Goal: Find specific page/section: Find specific page/section

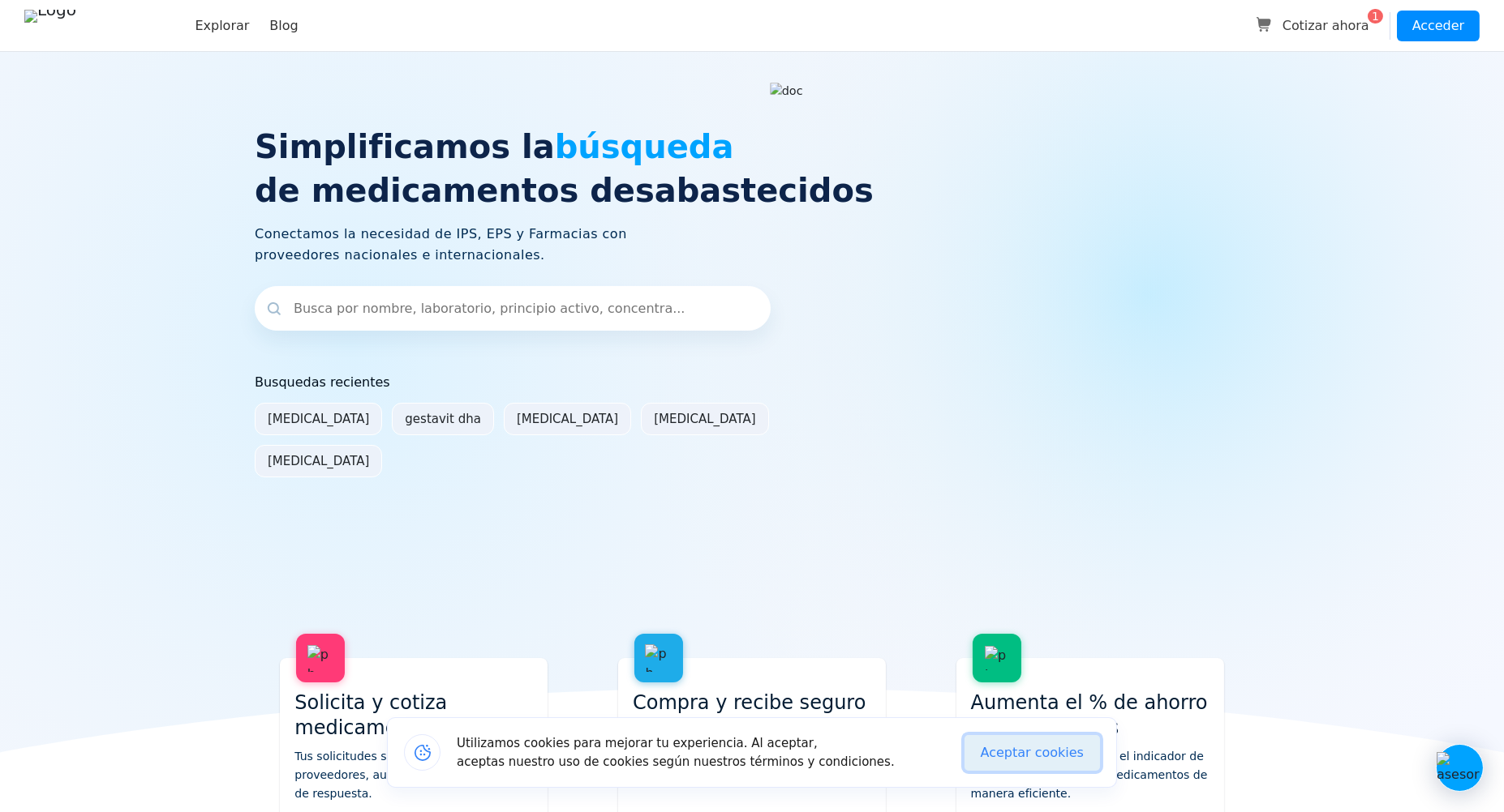
click at [1040, 764] on button "Aceptar cookies" at bounding box center [1032, 753] width 135 height 36
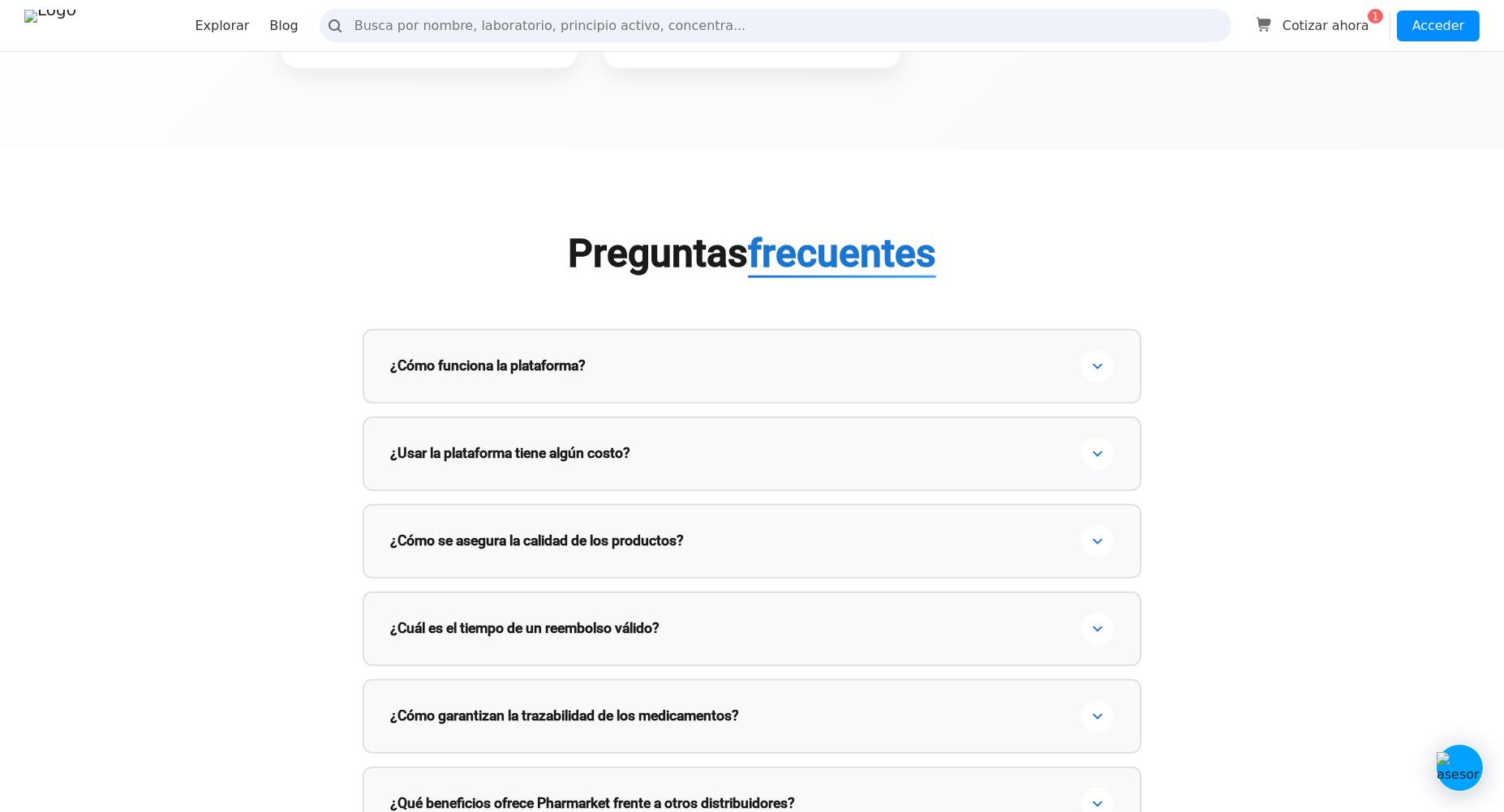
scroll to position [1923, 0]
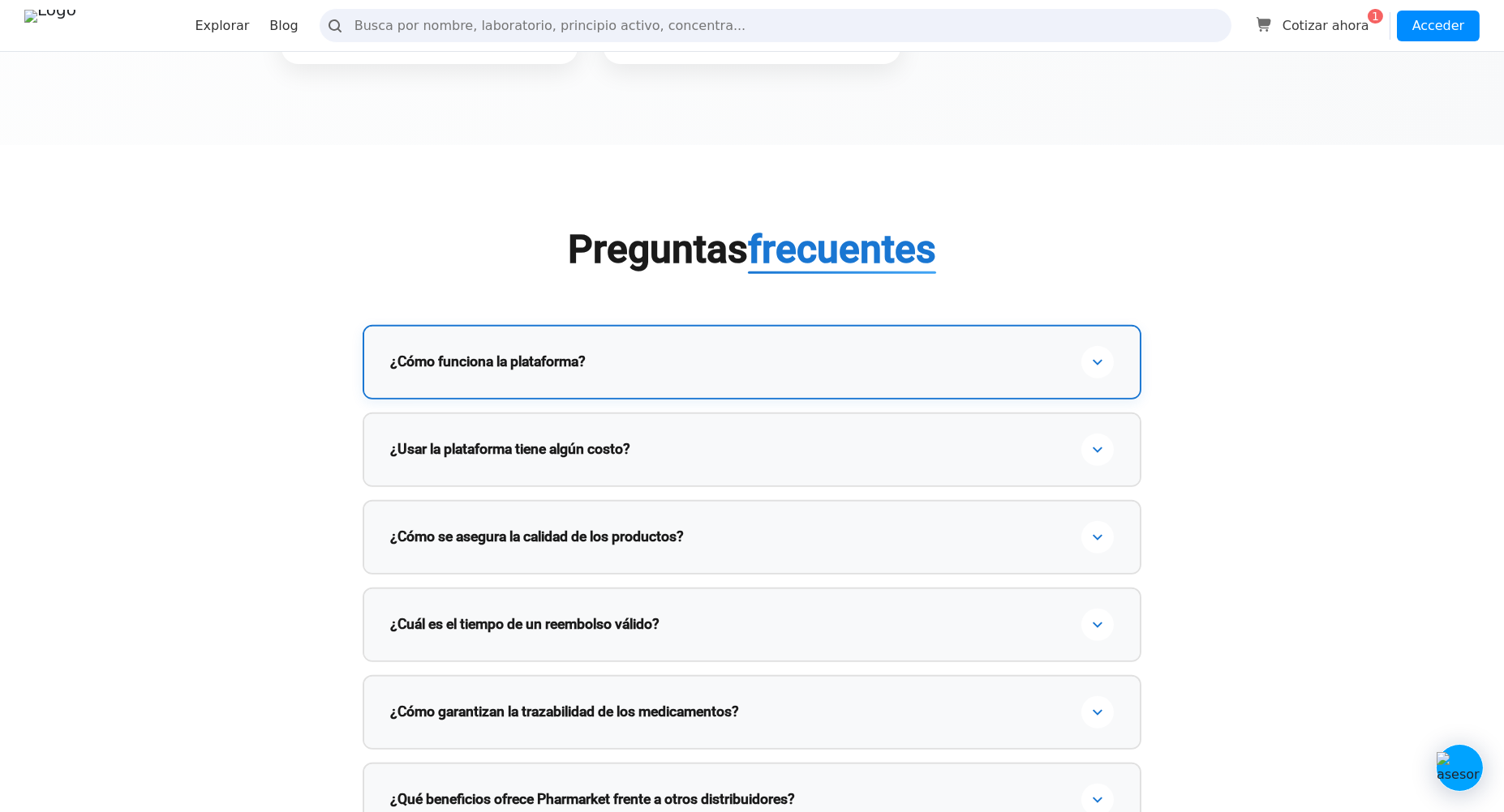
click at [852, 372] on h3 "¿Cómo funciona la plataforma?" at bounding box center [736, 362] width 692 height 21
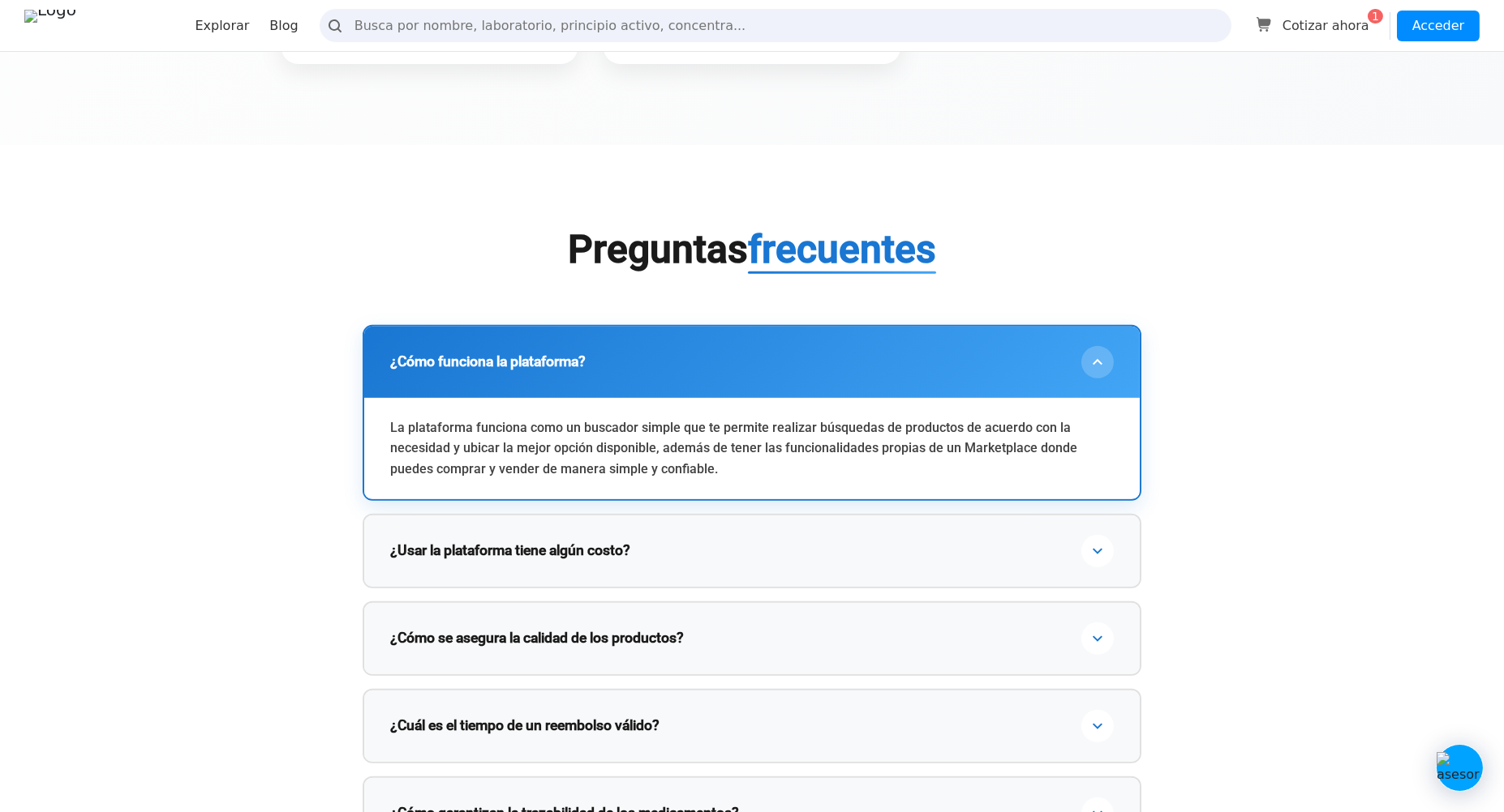
click at [851, 372] on h3 "¿Cómo funciona la plataforma?" at bounding box center [736, 362] width 692 height 21
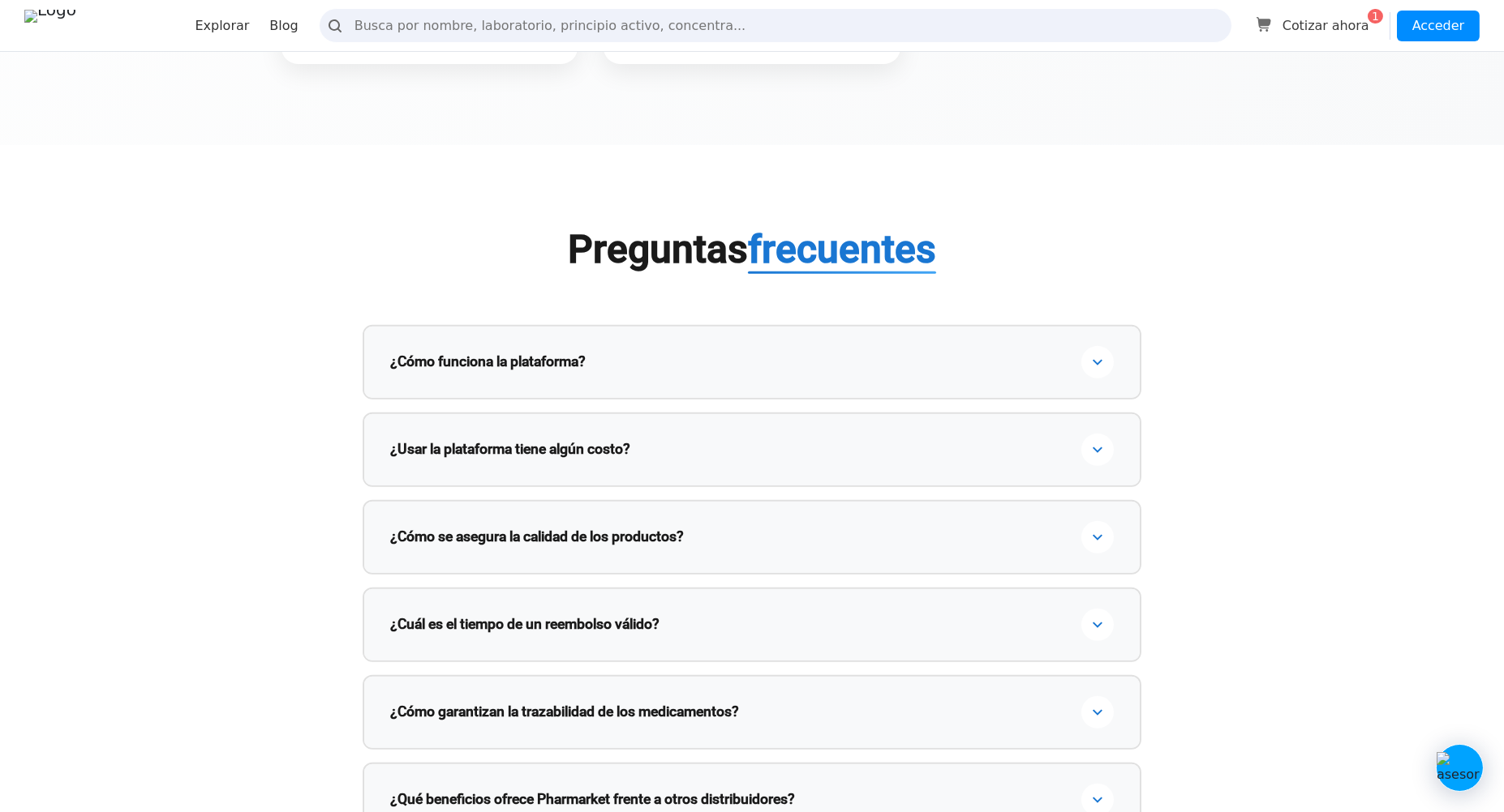
click at [1117, 264] on h2 "Preguntas frecuentes" at bounding box center [752, 250] width 778 height 47
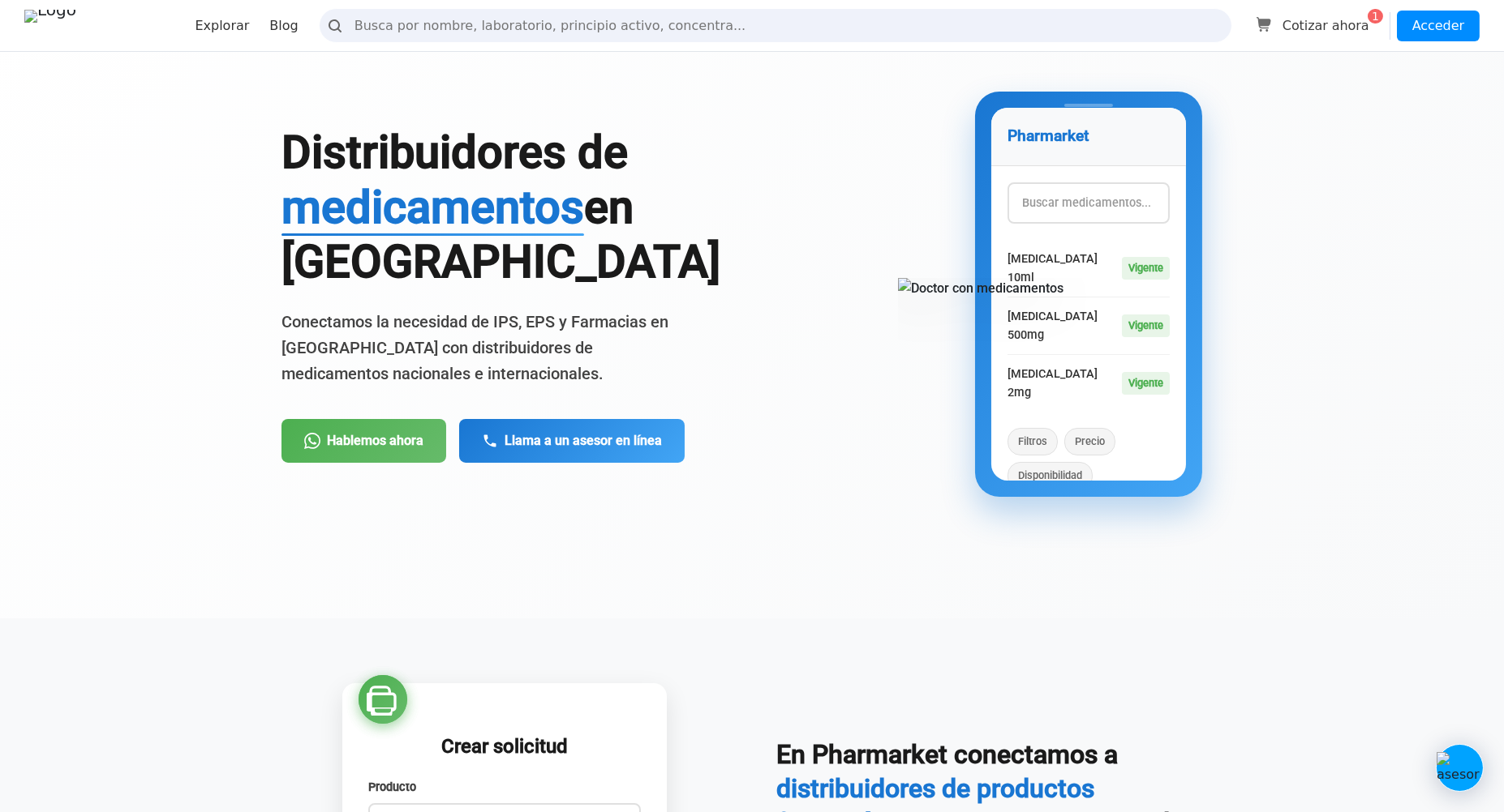
scroll to position [0, 0]
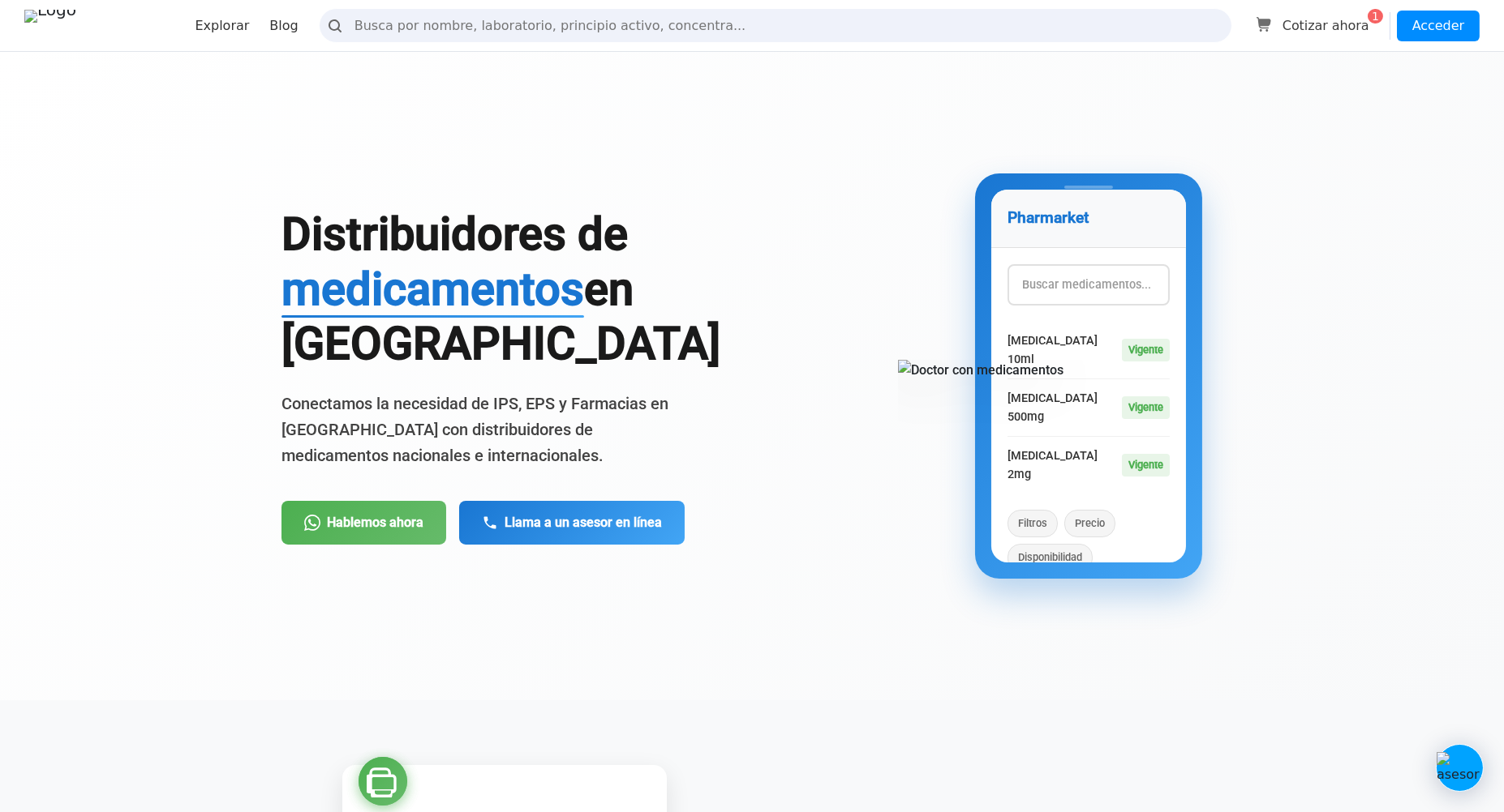
click at [536, 288] on span "medicamentos" at bounding box center [433, 289] width 303 height 54
click at [1130, 287] on input "text" at bounding box center [1088, 285] width 162 height 41
type input "asdasd"
click at [685, 257] on h1 "Distribuidores de medicamentos en Medellín" at bounding box center [504, 289] width 446 height 164
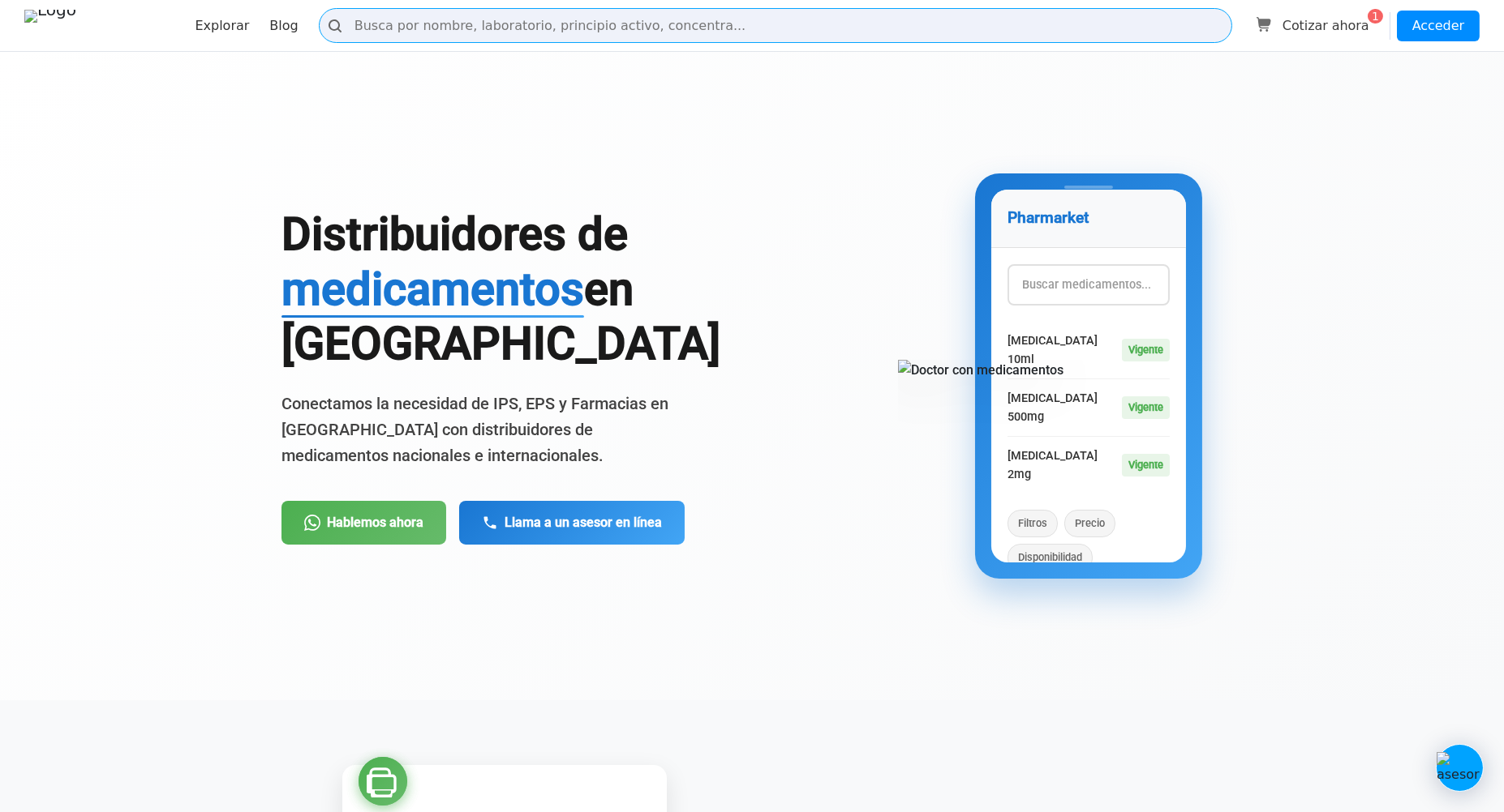
click at [503, 38] on input "Buscar" at bounding box center [776, 25] width 914 height 35
type input "asd"
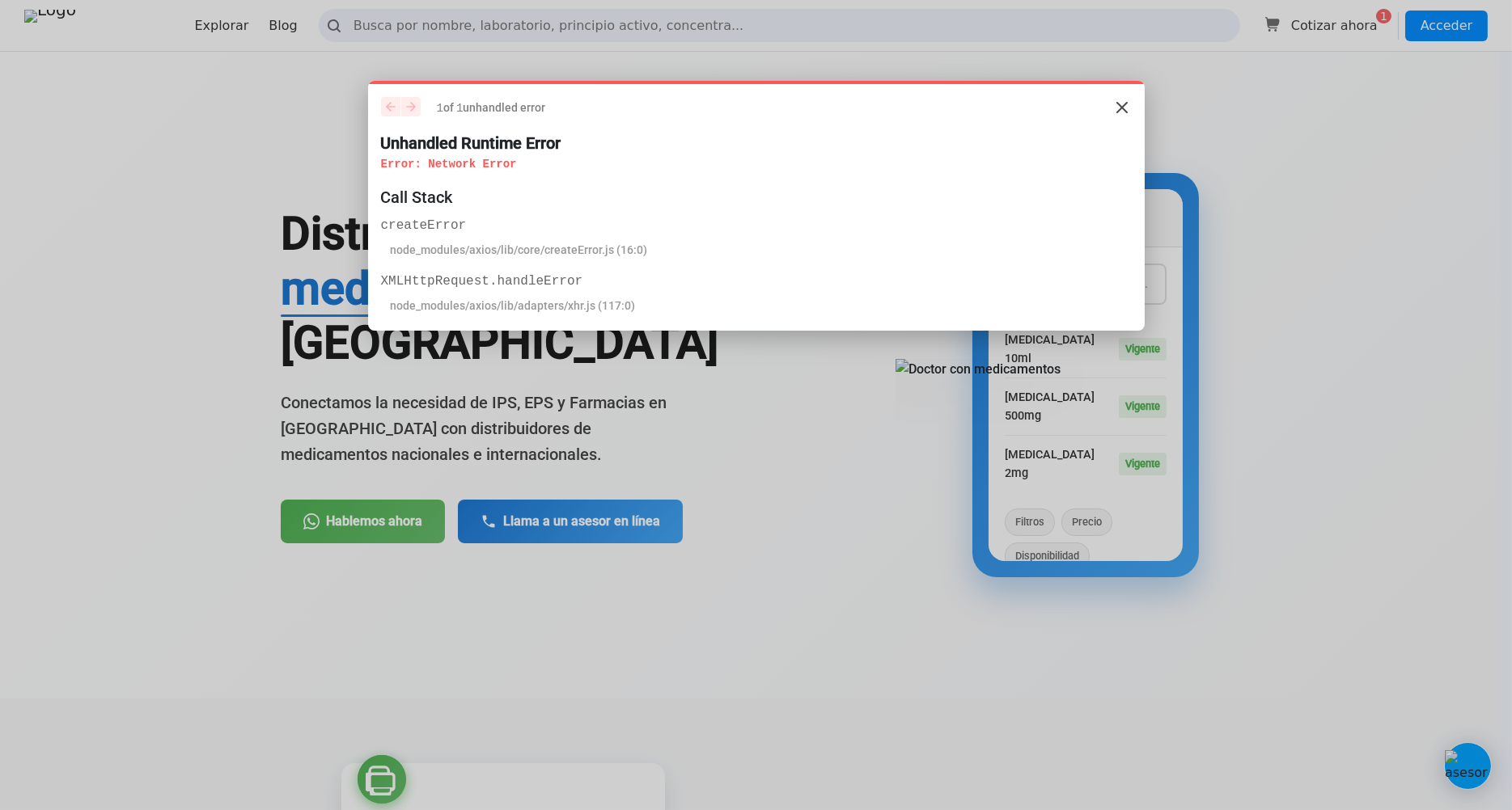
click at [1111, 108] on div "1 of 1 unhandled error" at bounding box center [756, 107] width 750 height 21
click at [1118, 108] on icon "Close" at bounding box center [1122, 108] width 20 height 20
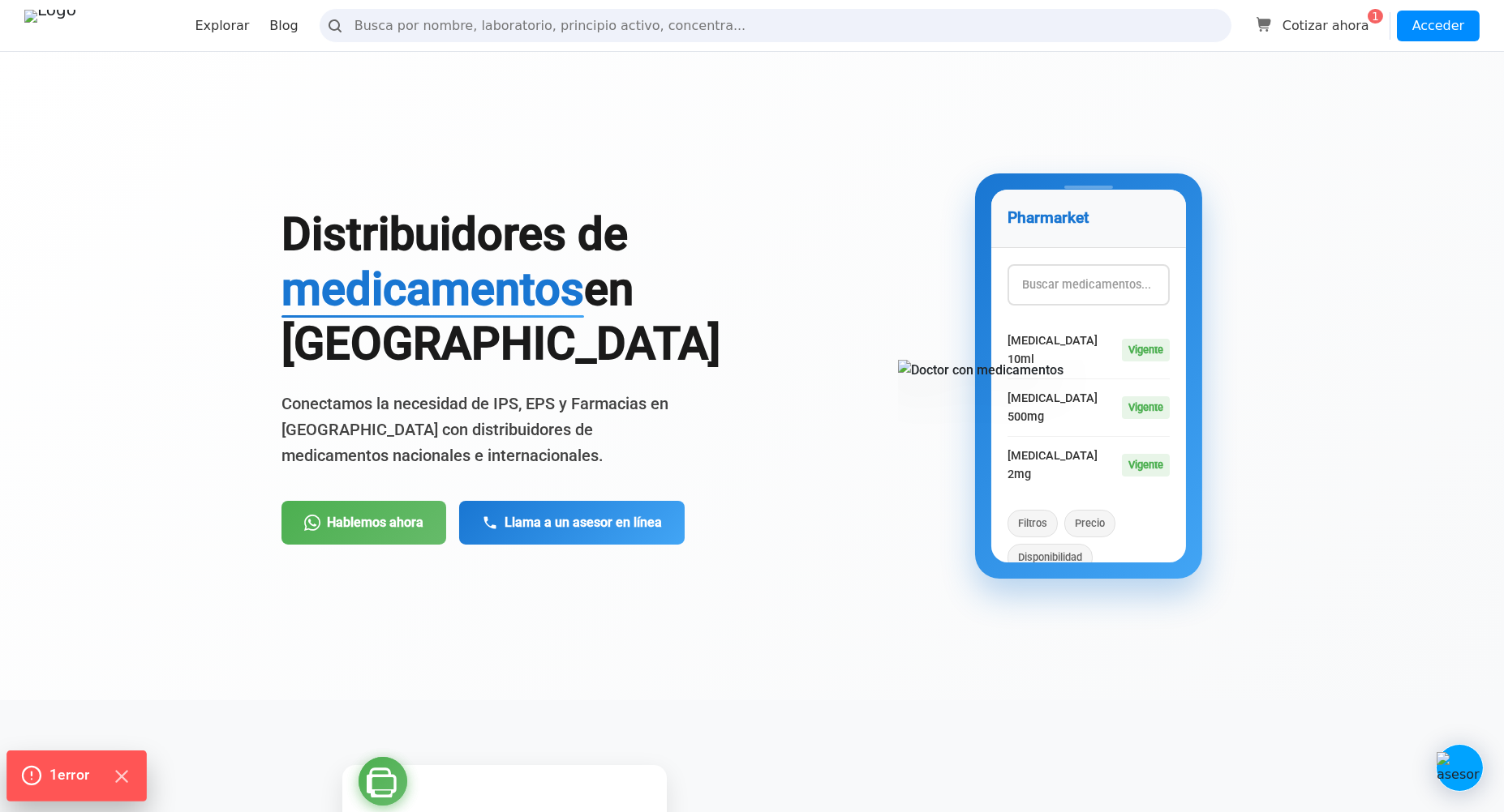
click at [136, 784] on div "1 error" at bounding box center [76, 776] width 141 height 50
click at [125, 772] on icon "Hide Errors" at bounding box center [122, 777] width 21 height 21
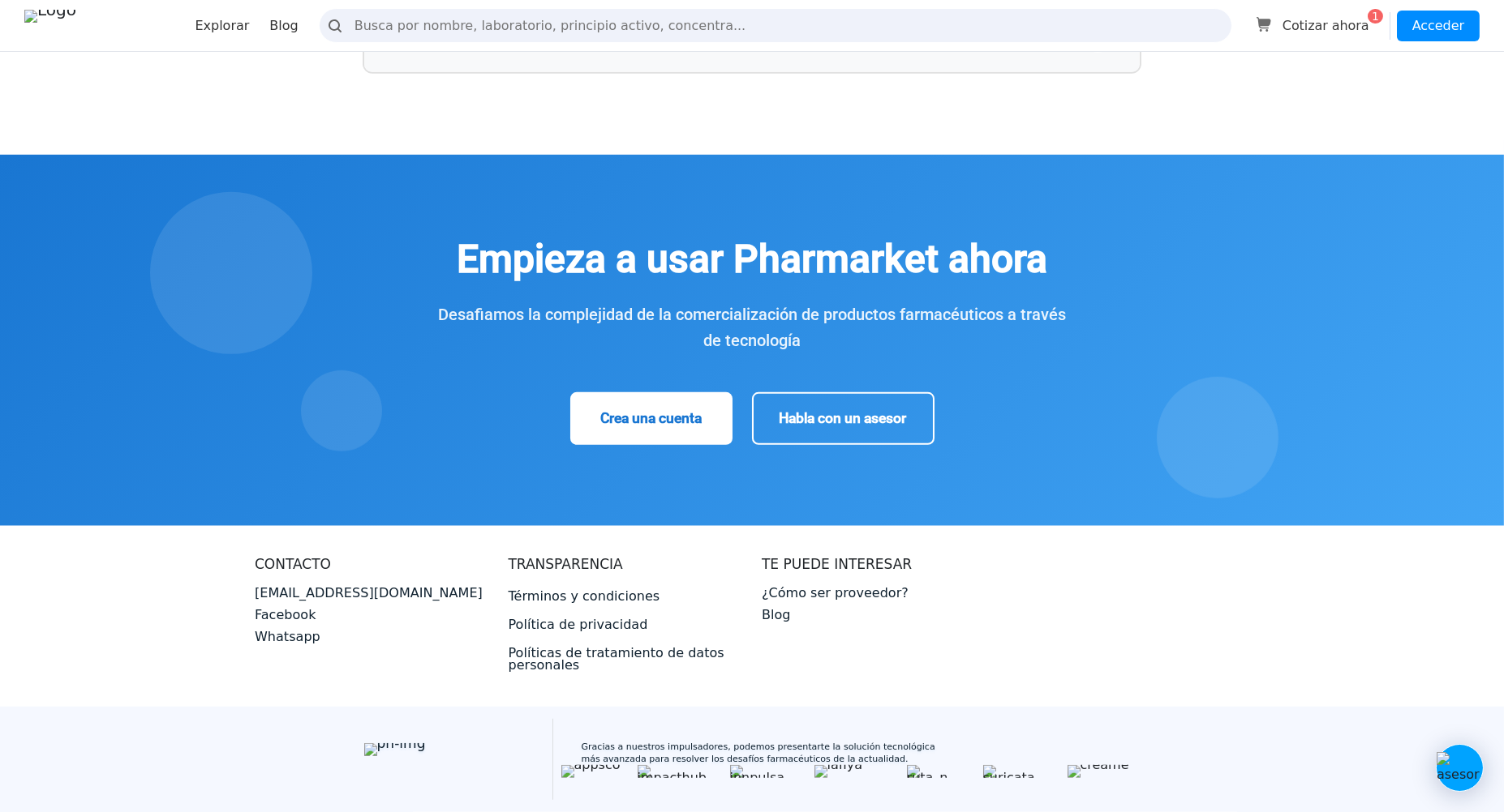
scroll to position [2984, 0]
click at [219, 21] on link "Explorar" at bounding box center [221, 25] width 55 height 15
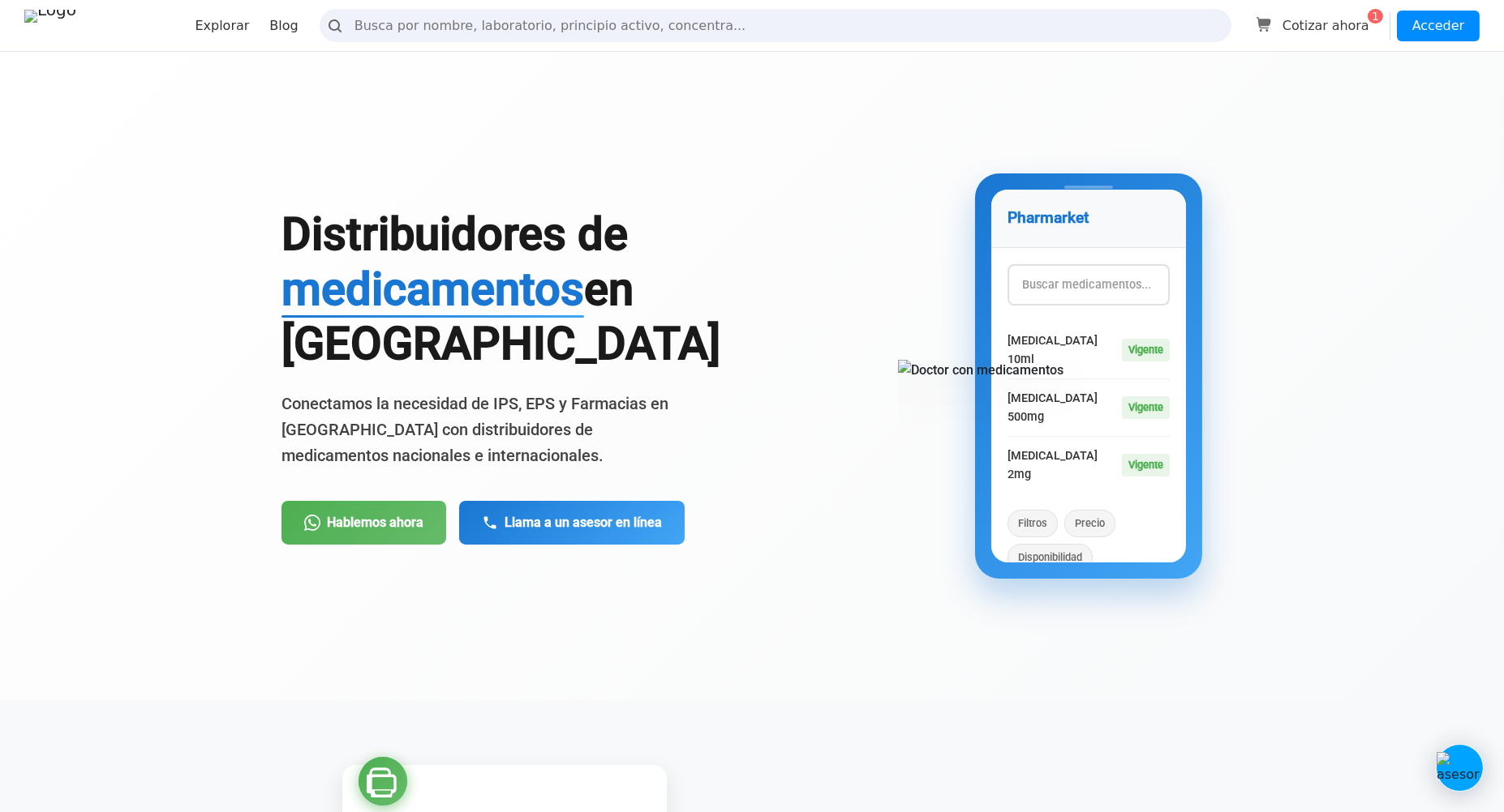
click at [1336, 45] on div "Explorar Blog Cotizar ahora 1 Acceder" at bounding box center [752, 25] width 1456 height 40
click at [1336, 26] on span "Cotizar ahora" at bounding box center [1326, 26] width 87 height 20
click at [1080, 284] on input "text" at bounding box center [1088, 285] width 162 height 41
click at [595, 356] on h1 "Distribuidores de medicamentos en Medellín" at bounding box center [504, 289] width 446 height 164
click at [584, 288] on span "medicamentos" at bounding box center [433, 289] width 303 height 54
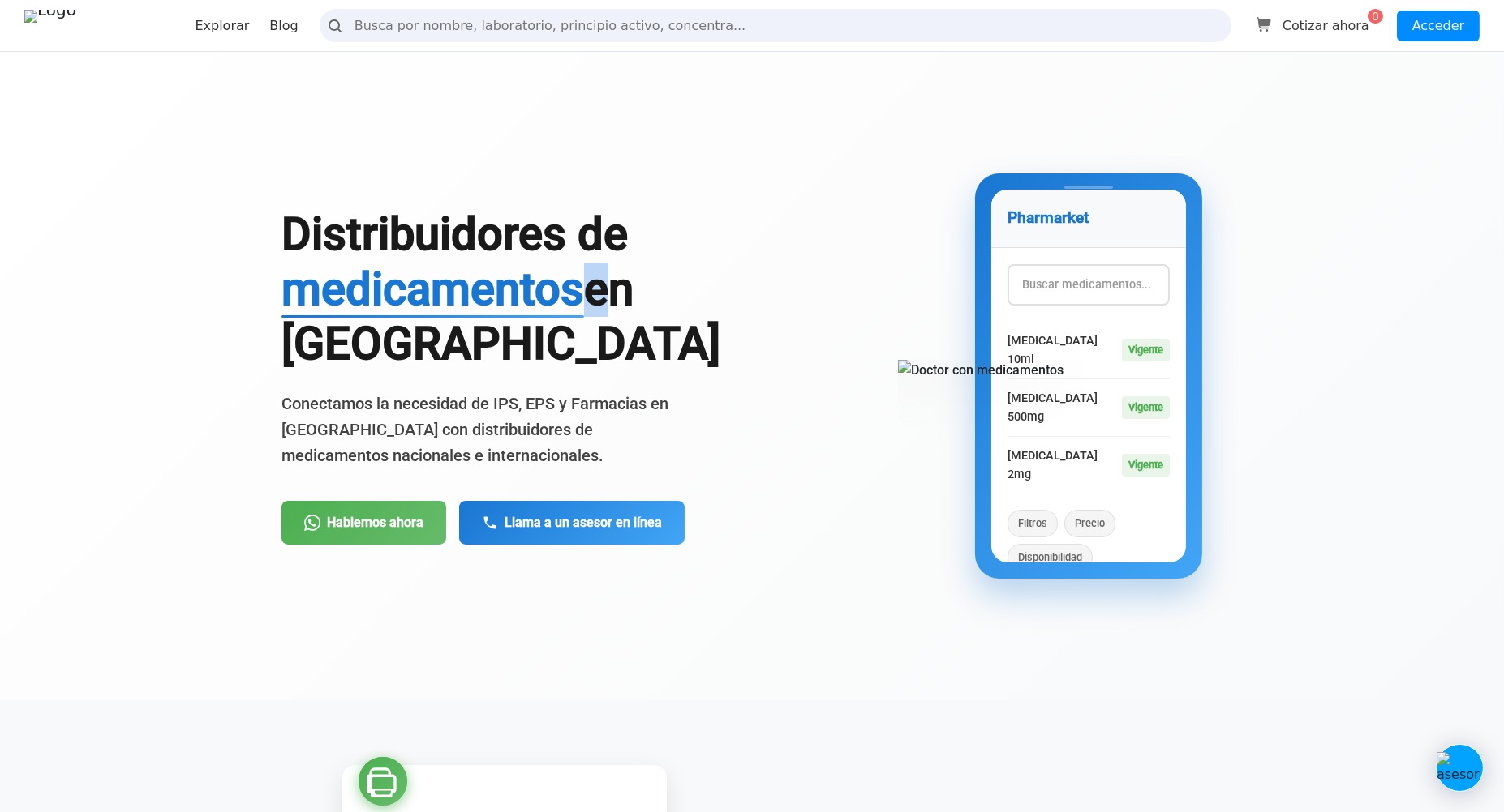
click at [584, 287] on span "medicamentos" at bounding box center [433, 289] width 303 height 54
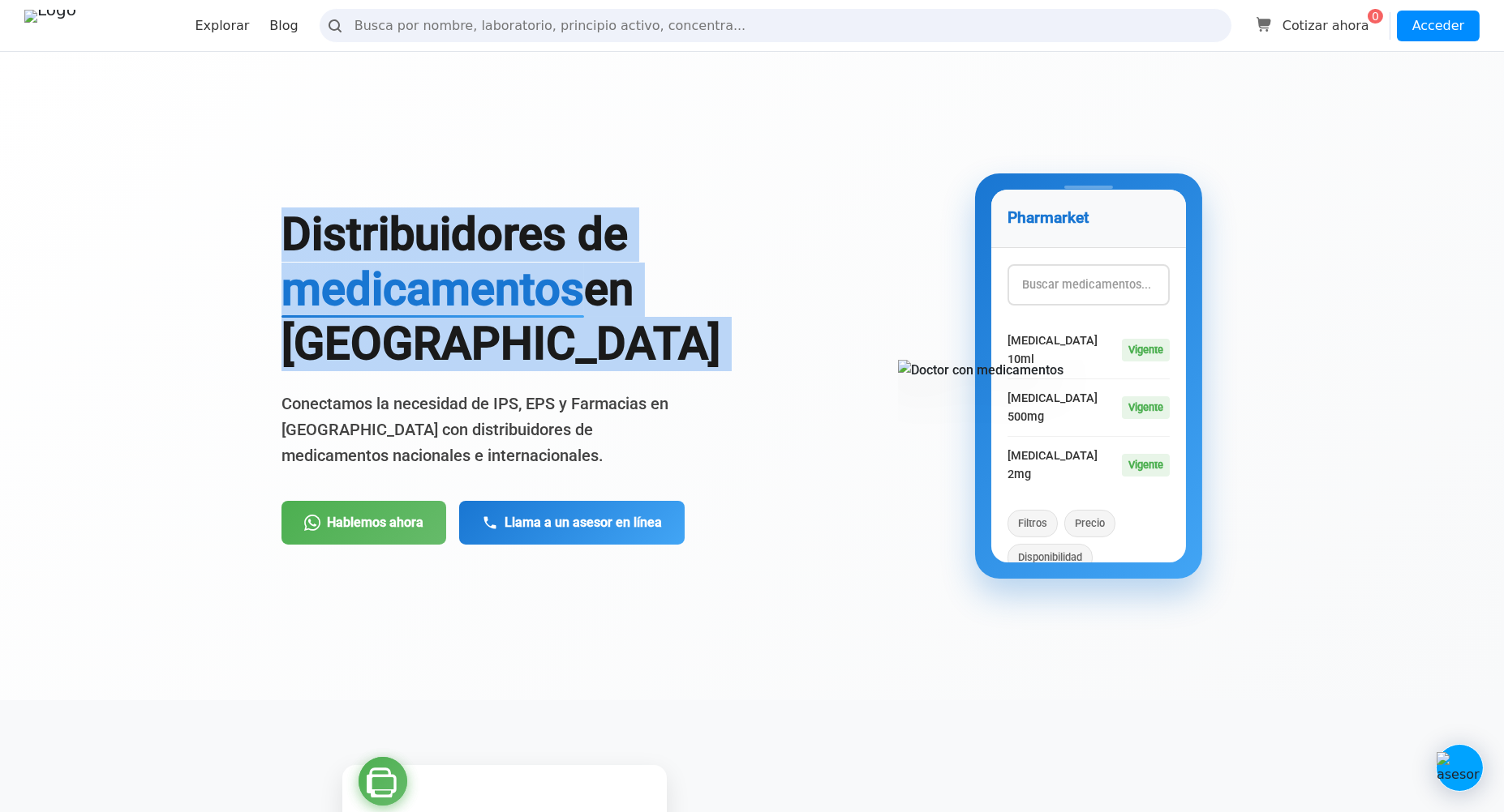
click at [584, 287] on span "medicamentos" at bounding box center [433, 289] width 303 height 54
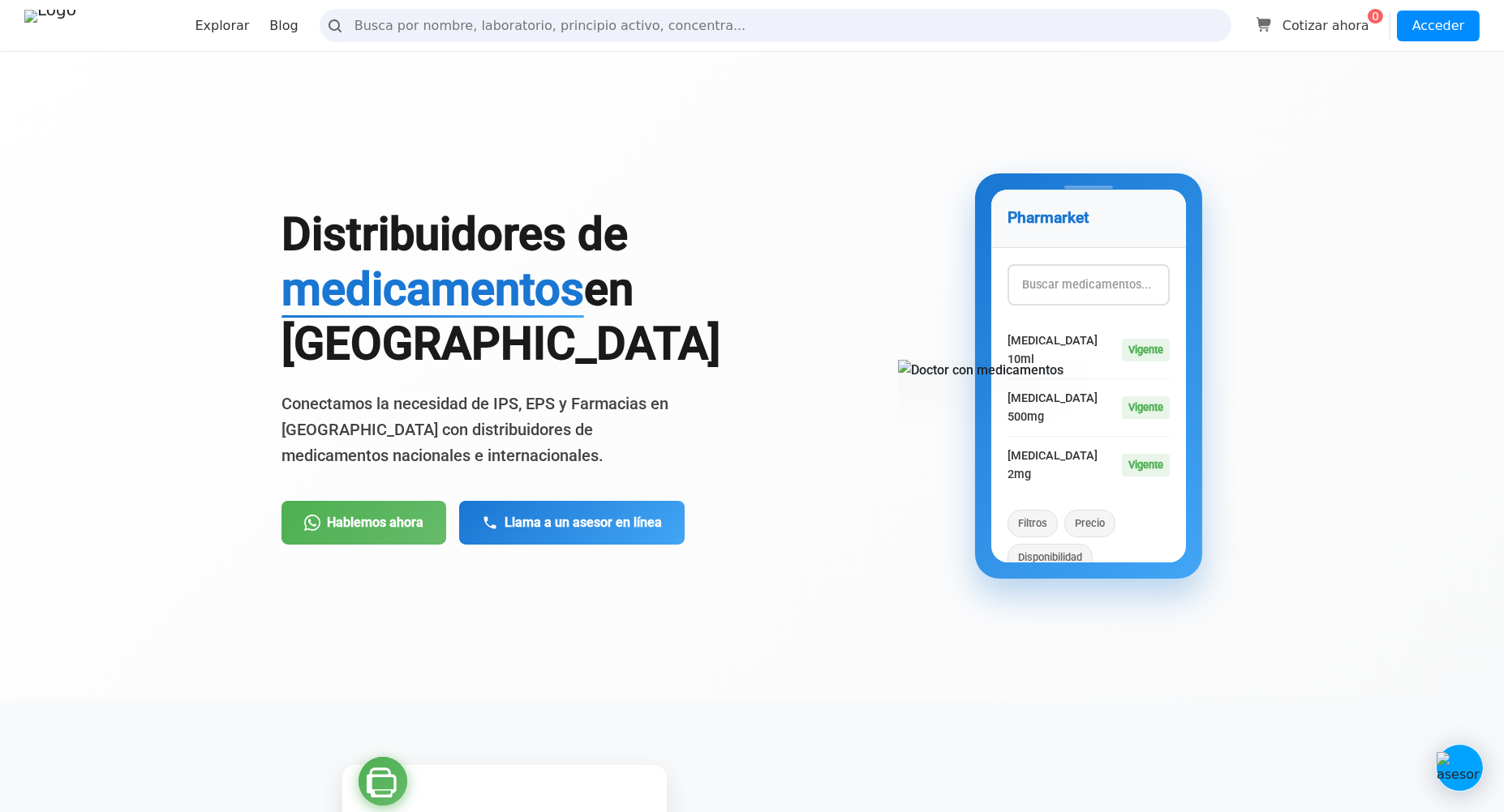
click at [487, 280] on span "medicamentos" at bounding box center [433, 289] width 303 height 54
click at [469, 293] on span "medicamentos" at bounding box center [433, 289] width 303 height 54
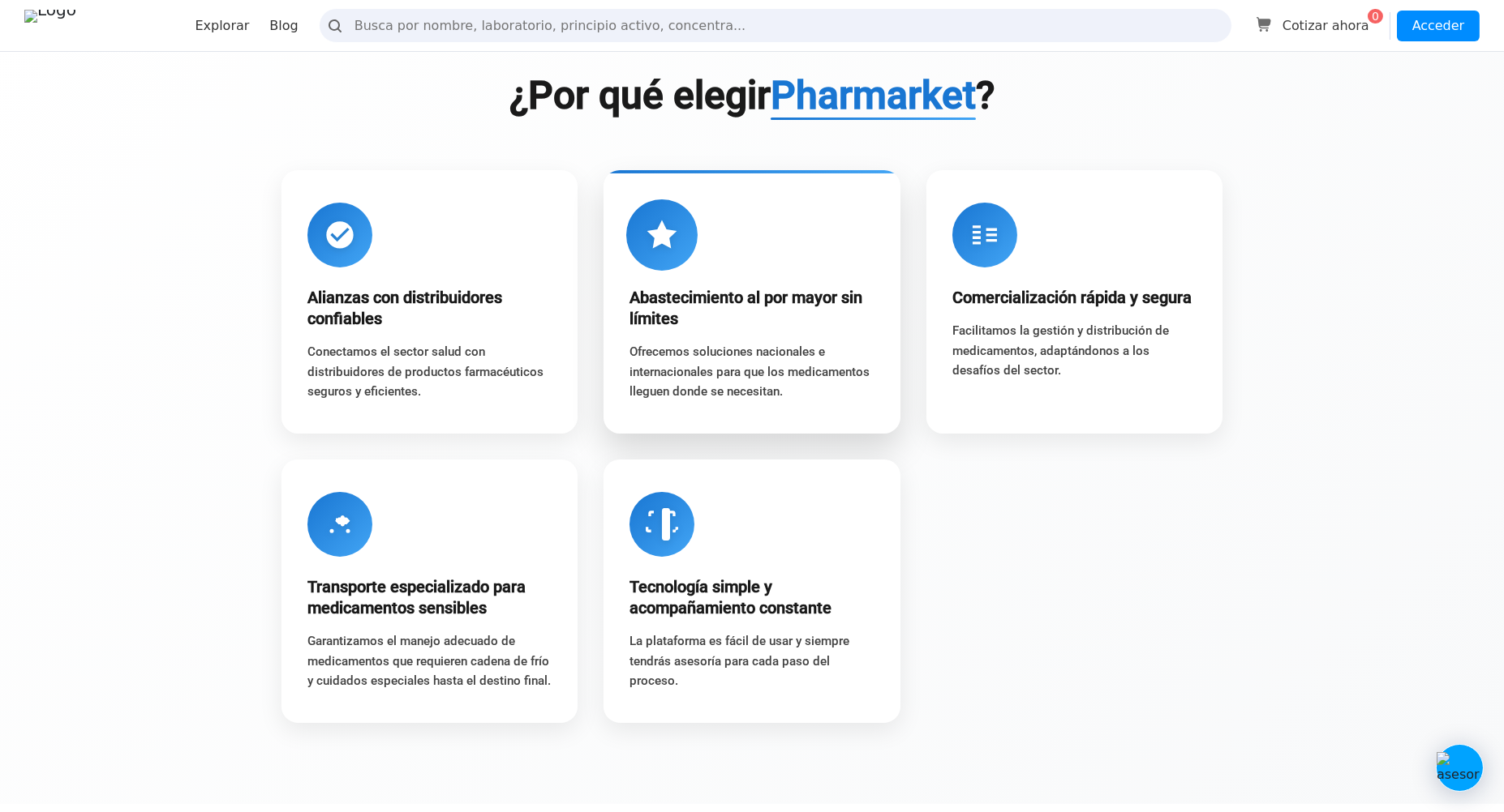
scroll to position [1466, 0]
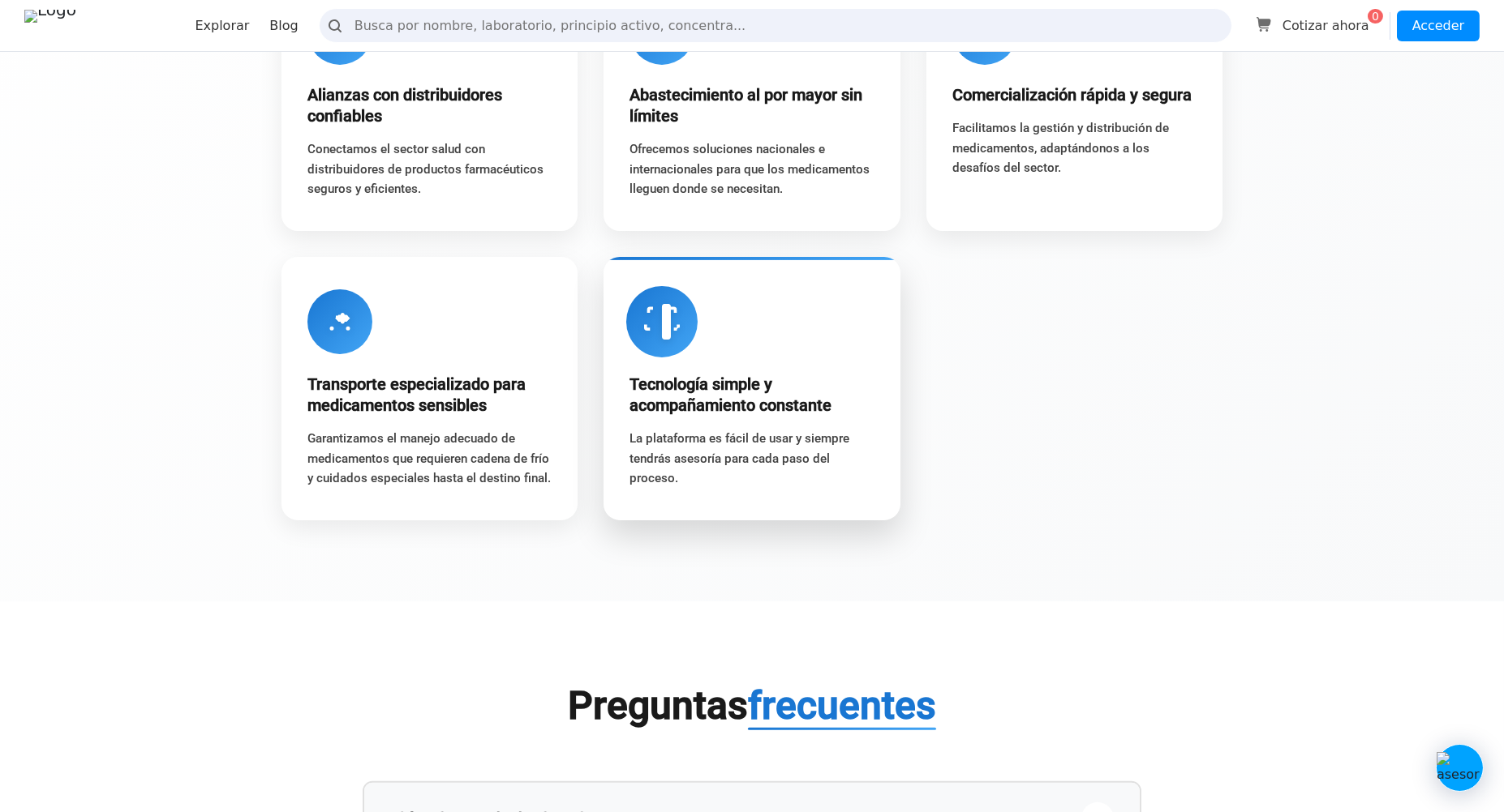
click at [682, 333] on div at bounding box center [662, 322] width 72 height 72
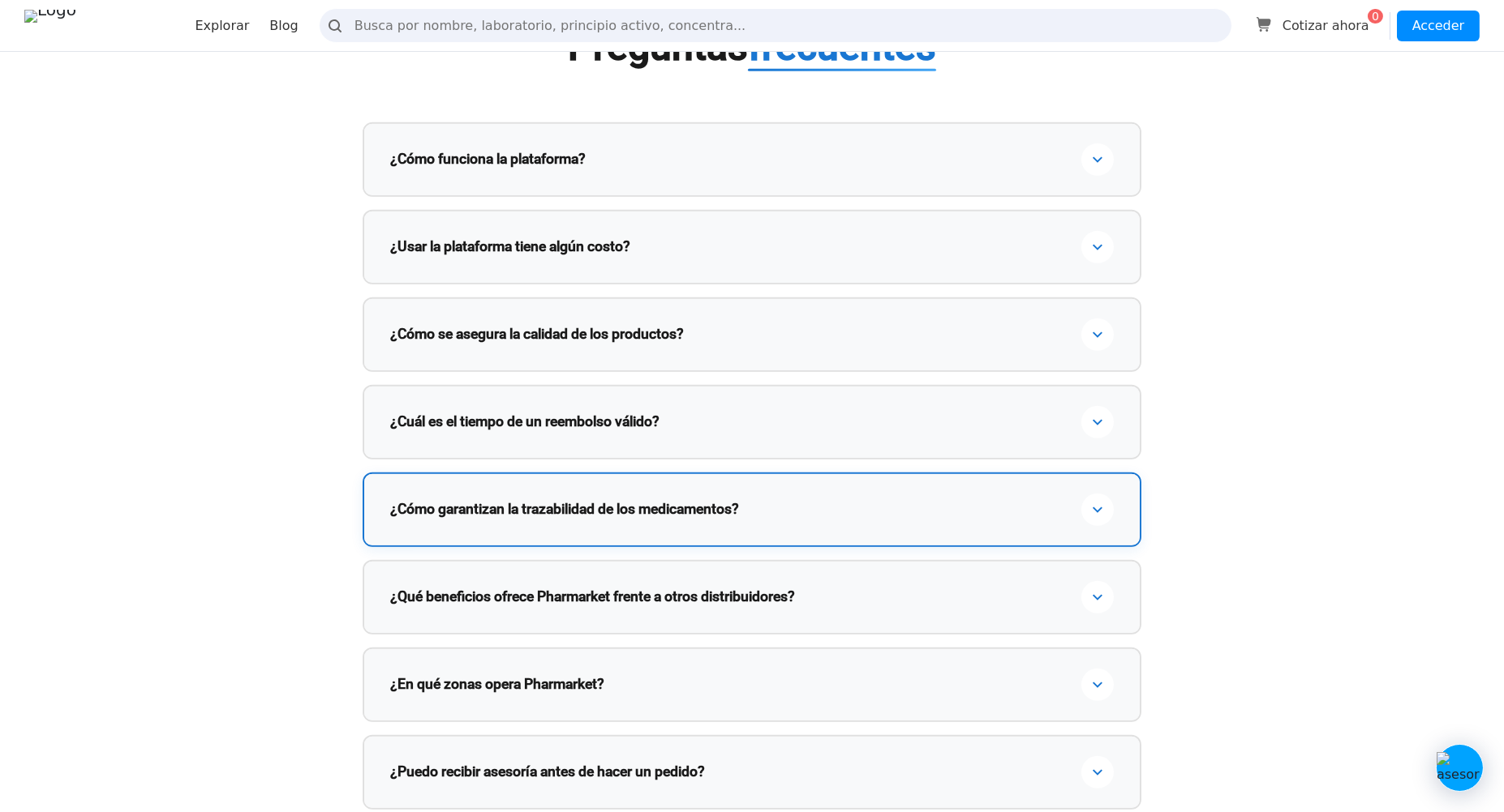
scroll to position [2162, 0]
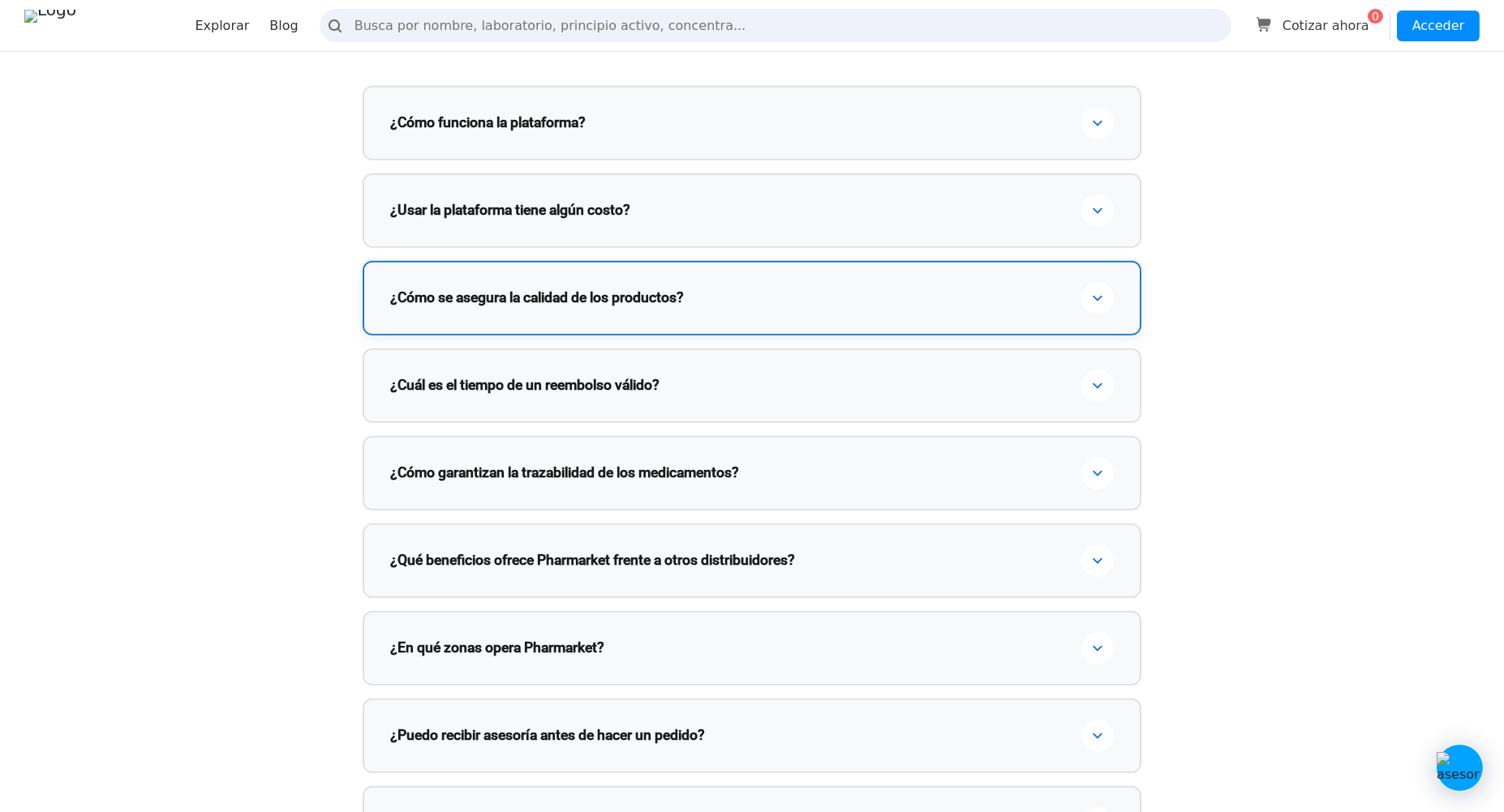
click at [748, 334] on div "¿Cómo se asegura la calidad de los productos?" at bounding box center [752, 298] width 776 height 72
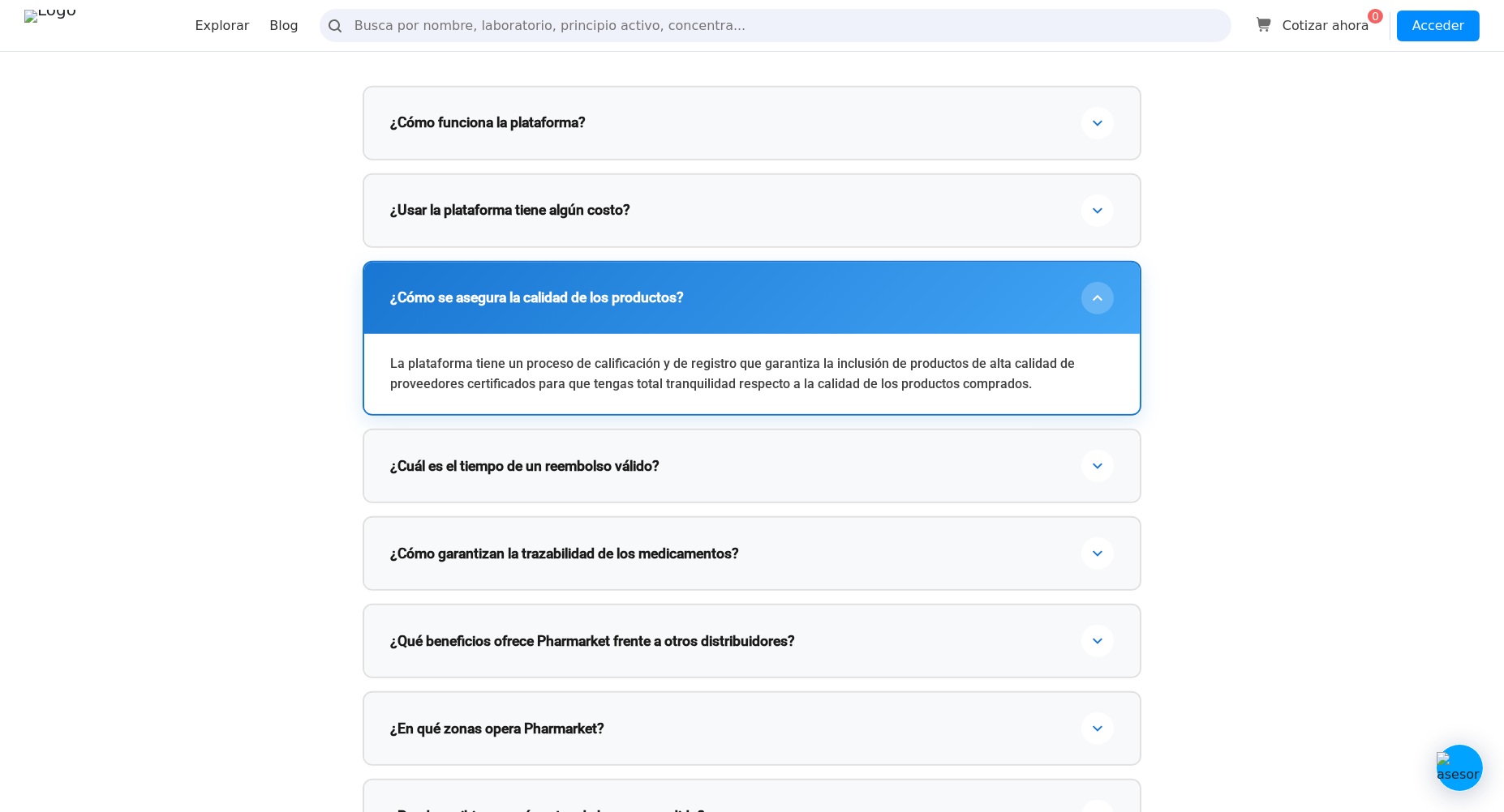
click at [748, 334] on div "¿Cómo se asegura la calidad de los productos?" at bounding box center [752, 298] width 776 height 72
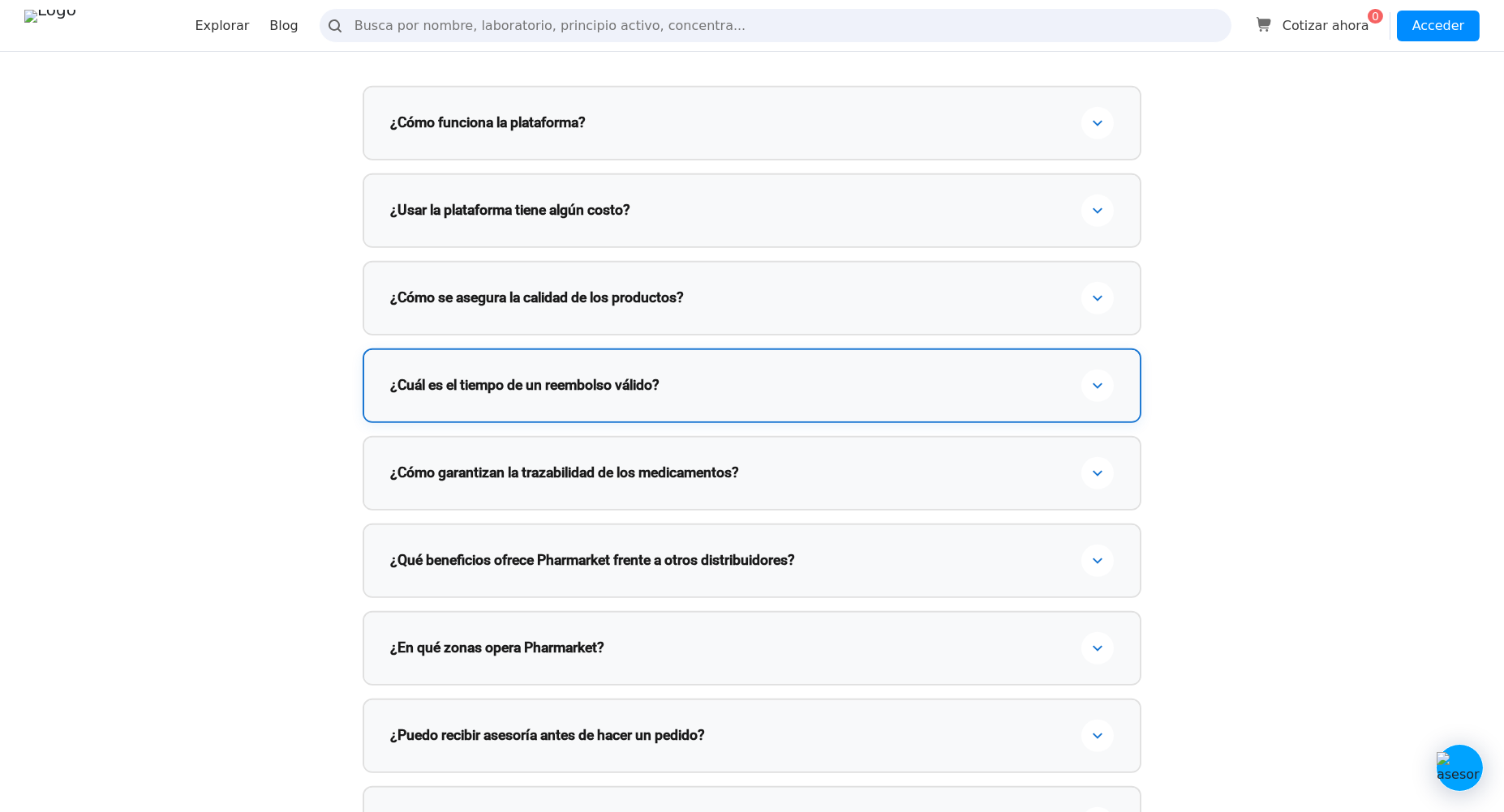
click at [744, 422] on div "¿Cuál es el tiempo de un reembolso válido?" at bounding box center [752, 386] width 776 height 72
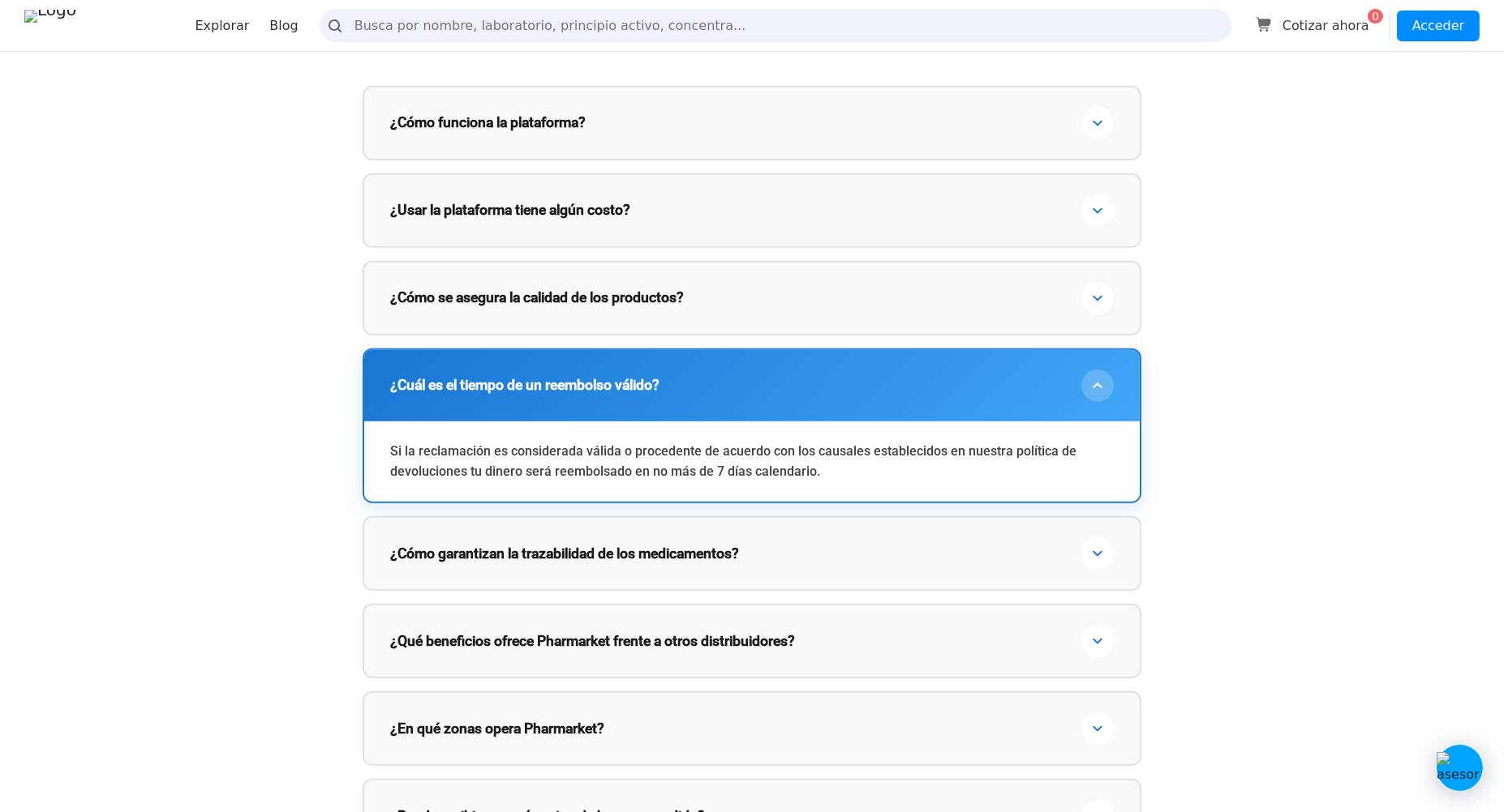
click at [744, 422] on div "¿Cuál es el tiempo de un reembolso válido?" at bounding box center [752, 386] width 776 height 72
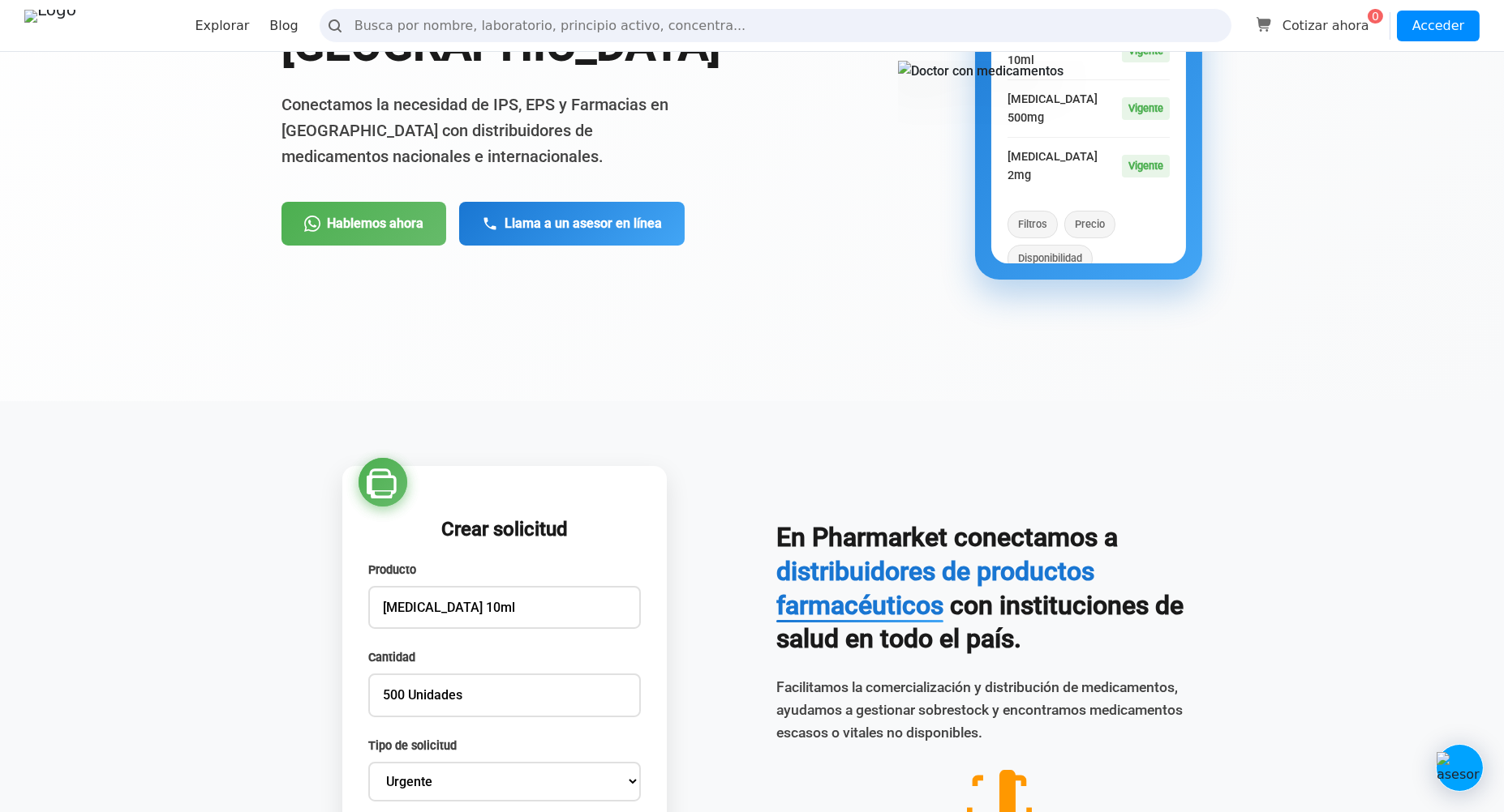
scroll to position [0, 0]
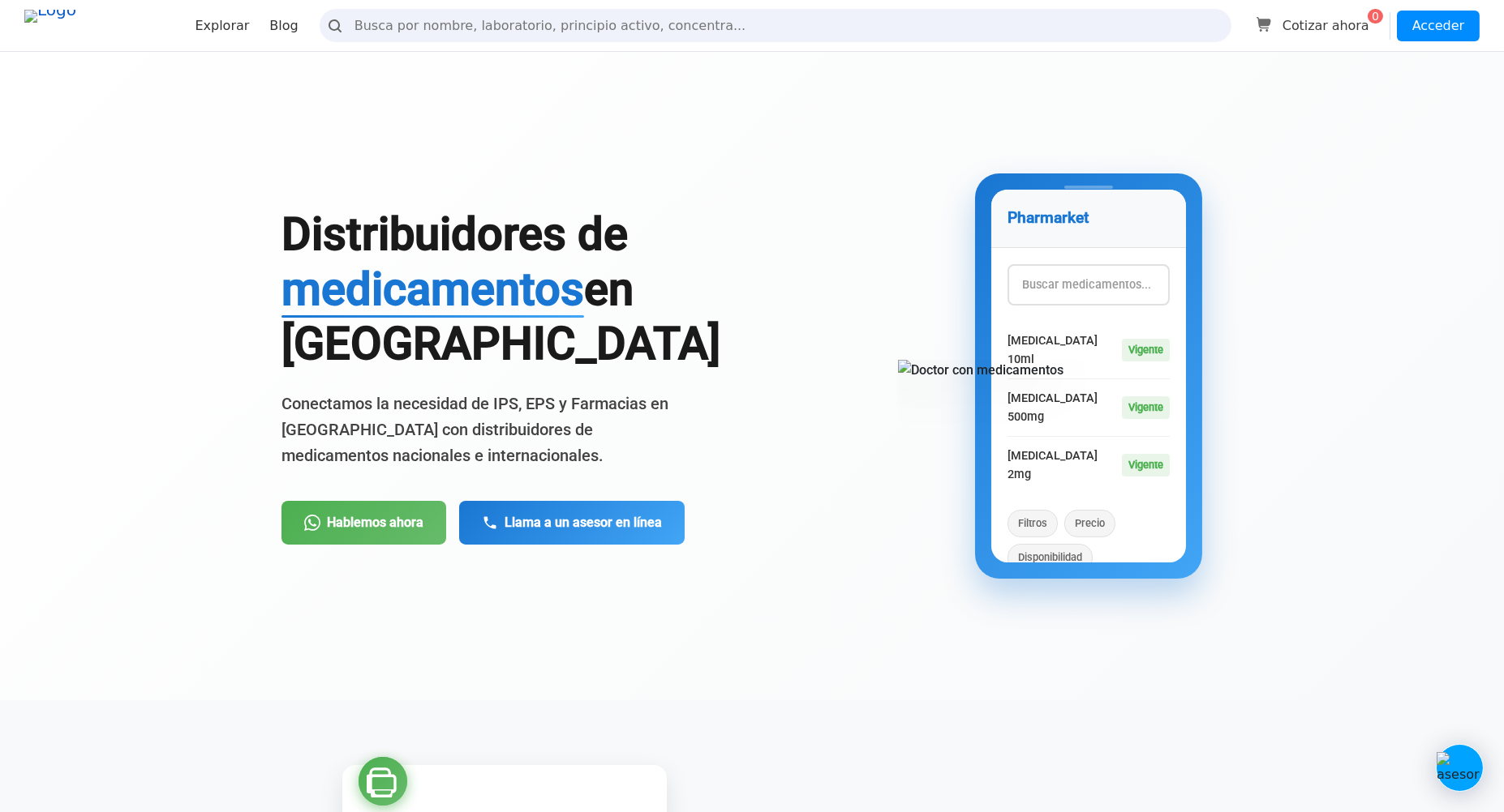
click at [149, 24] on img at bounding box center [99, 26] width 150 height 32
